Goal: Task Accomplishment & Management: Manage account settings

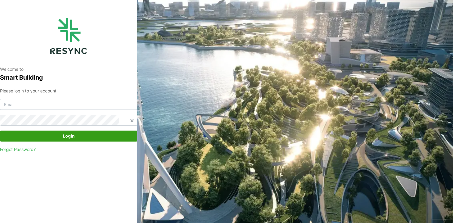
click at [387, 113] on div "Welcome to Smart Building Please login to your account Login Forgot Password?" at bounding box center [226, 111] width 453 height 223
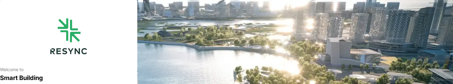
click at [162, 53] on div "Welcome to Smart Building Please login to your account Login Forgot Password?" at bounding box center [226, 76] width 453 height 153
click at [219, 63] on div "Welcome to Smart Building Please login to your account Login Forgot Password?" at bounding box center [226, 76] width 453 height 153
click at [103, 16] on div "Welcome to Smart Building Please login to your account Login Forgot Password?" at bounding box center [68, 76] width 137 height 153
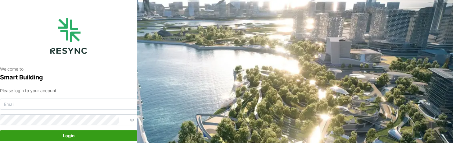
drag, startPoint x: 258, startPoint y: 67, endPoint x: 192, endPoint y: 115, distance: 82.0
click at [257, 67] on div "Welcome to Smart Building Please login to your account Login Forgot Password?" at bounding box center [226, 76] width 453 height 153
click at [38, 83] on input at bounding box center [68, 104] width 137 height 11
paste input "vapt-admin@resynctech.com"
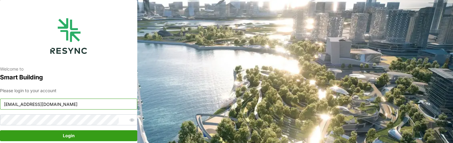
type input "vapt-admin@resynctech.com"
click at [111, 83] on button "Login" at bounding box center [68, 136] width 137 height 11
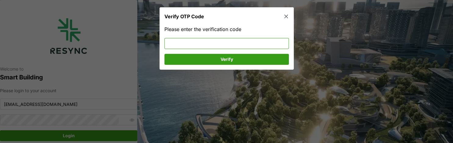
click at [237, 46] on input at bounding box center [226, 43] width 124 height 11
click at [223, 48] on input at bounding box center [226, 43] width 124 height 11
type input "439864"
click at [228, 62] on span "Verify" at bounding box center [226, 59] width 13 height 10
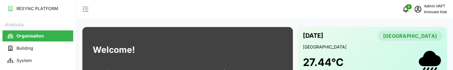
click at [375, 13] on div "0 Admin VAPT Innovate Hub" at bounding box center [264, 9] width 377 height 19
